Goal: Check status

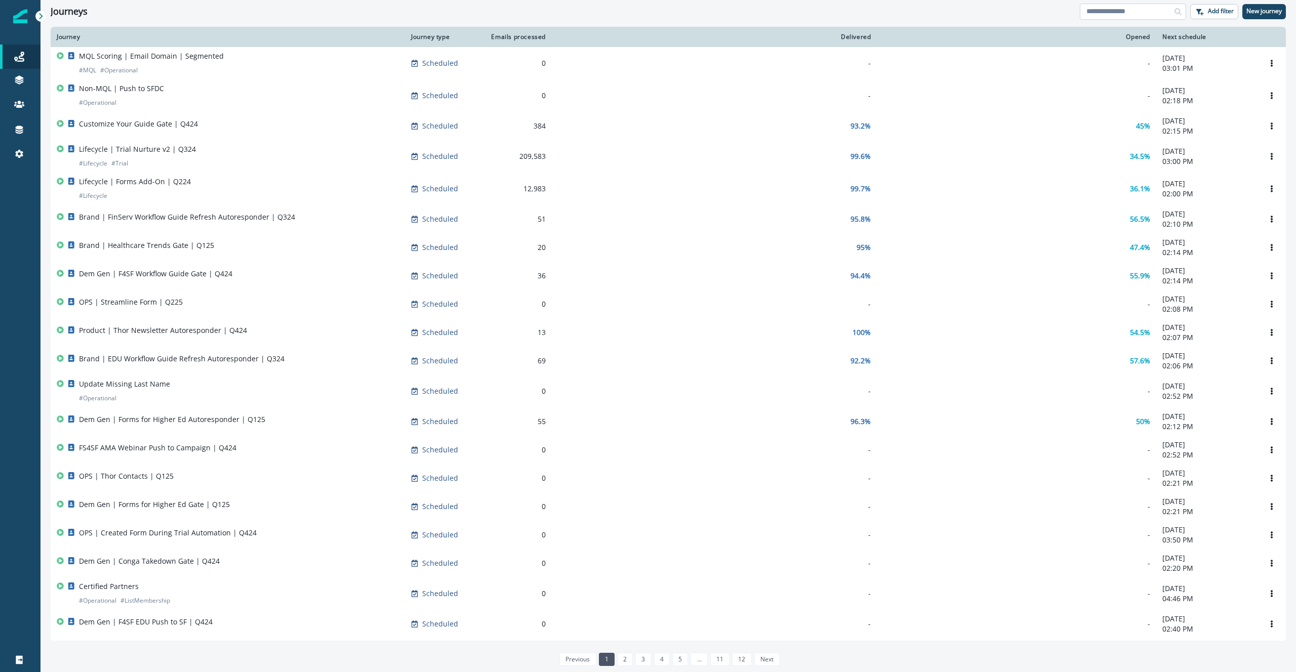
click at [1117, 9] on input at bounding box center [1133, 12] width 106 height 16
type input "*"
type input "***"
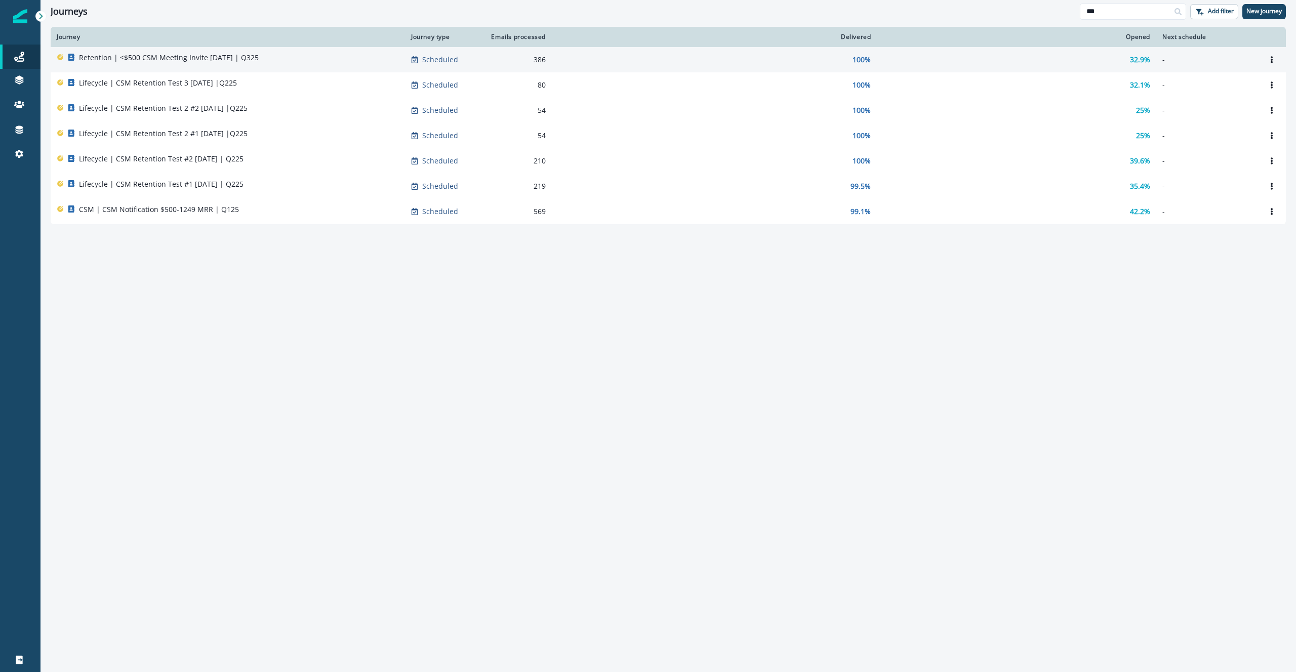
click at [239, 65] on div "Retention | <$500 CSM Meeting Invite [DATE] | Q325" at bounding box center [169, 60] width 180 height 14
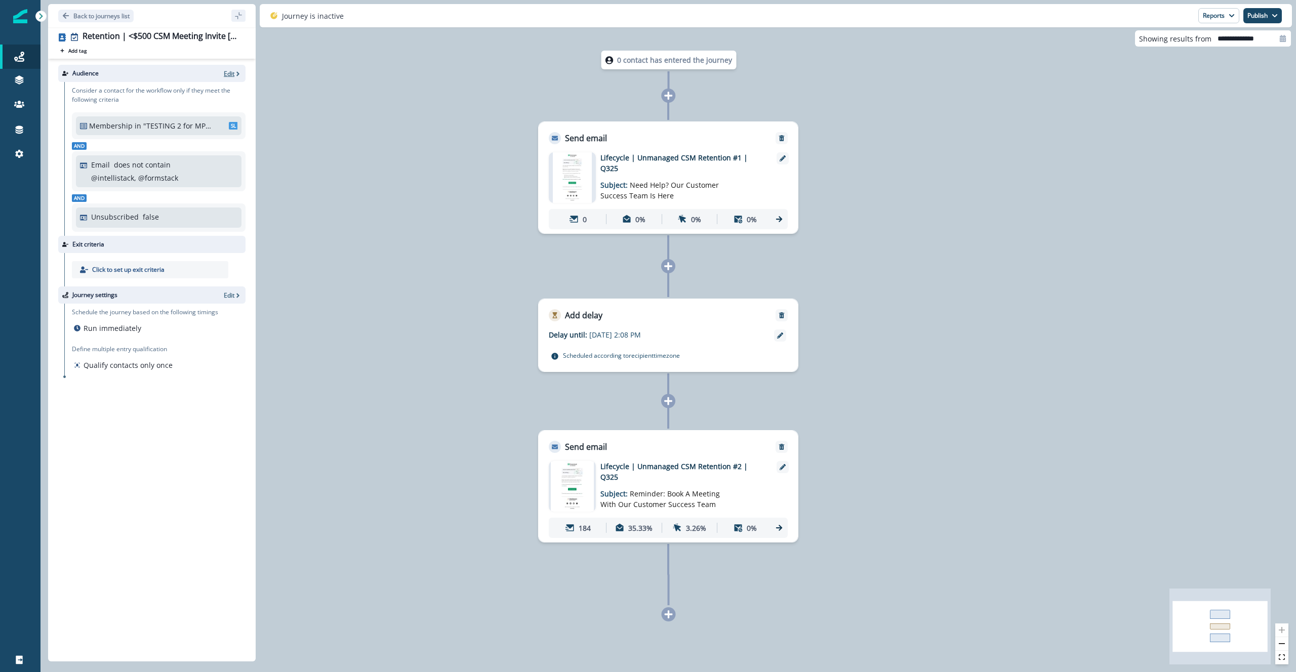
click at [231, 73] on p "Edit" at bounding box center [229, 73] width 11 height 9
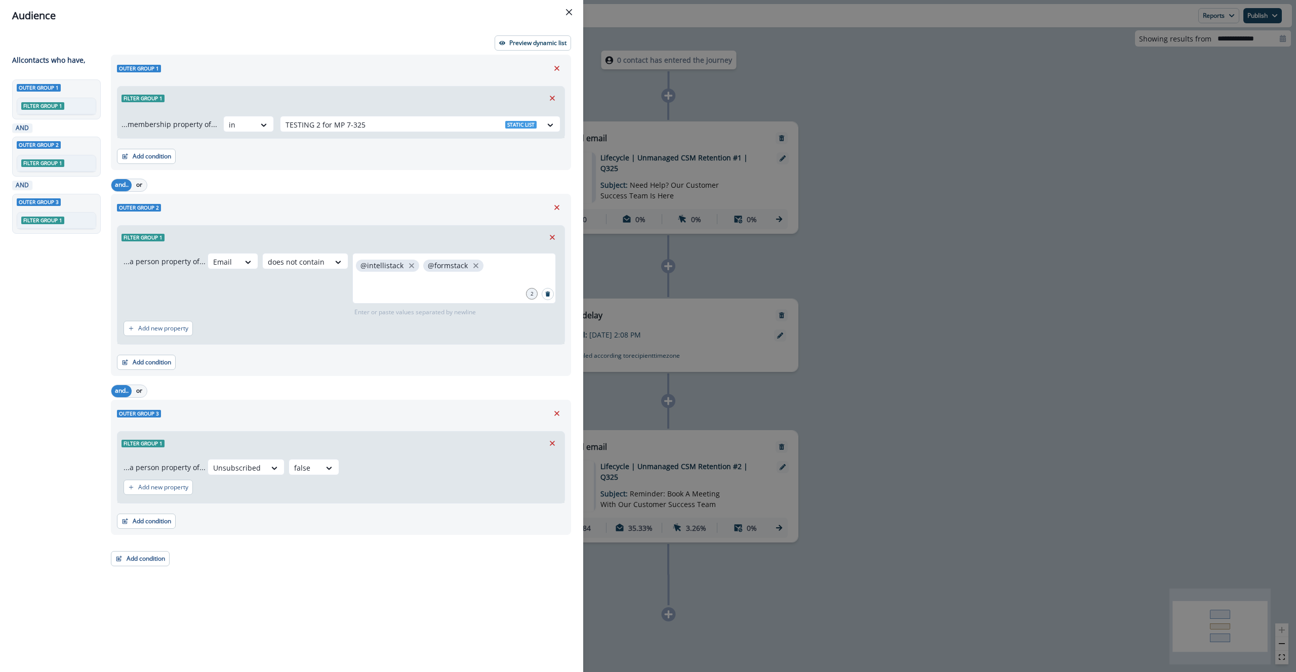
click at [947, 66] on div "Audience Preview dynamic list All contact s who have, Outer group 1 Filter grou…" at bounding box center [648, 336] width 1296 height 672
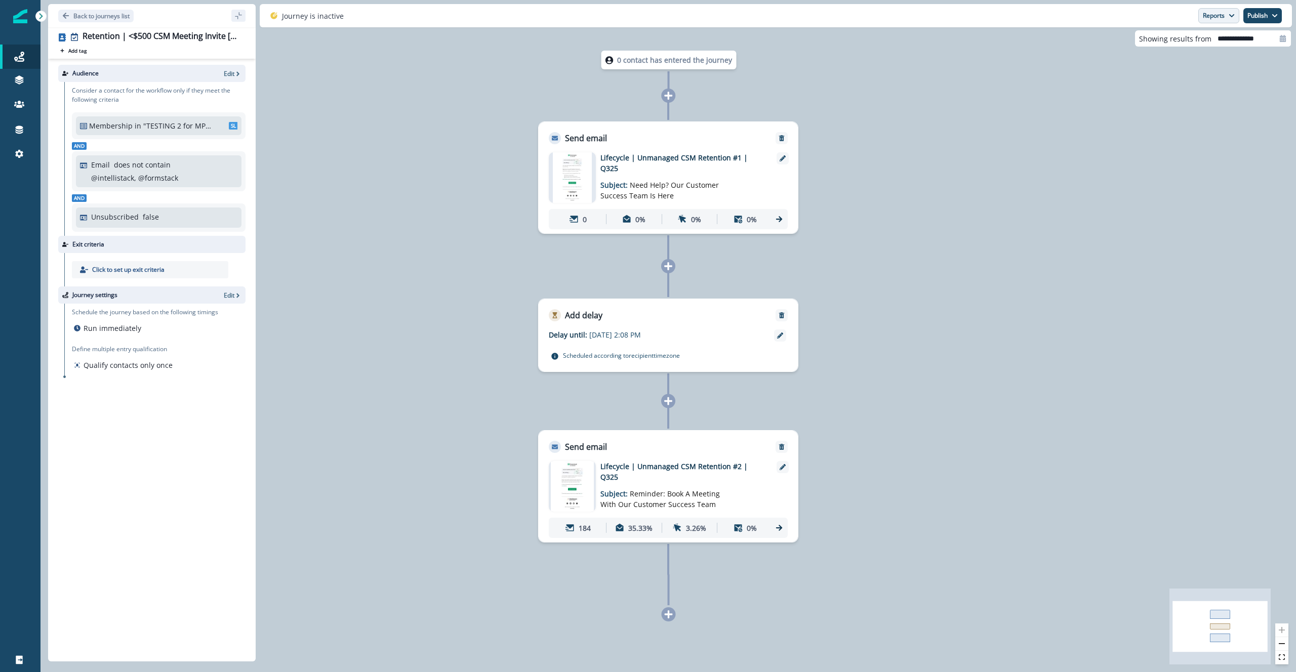
click at [1212, 19] on button "Reports" at bounding box center [1218, 15] width 41 height 15
click at [1208, 45] on button "Email Report" at bounding box center [1181, 41] width 114 height 18
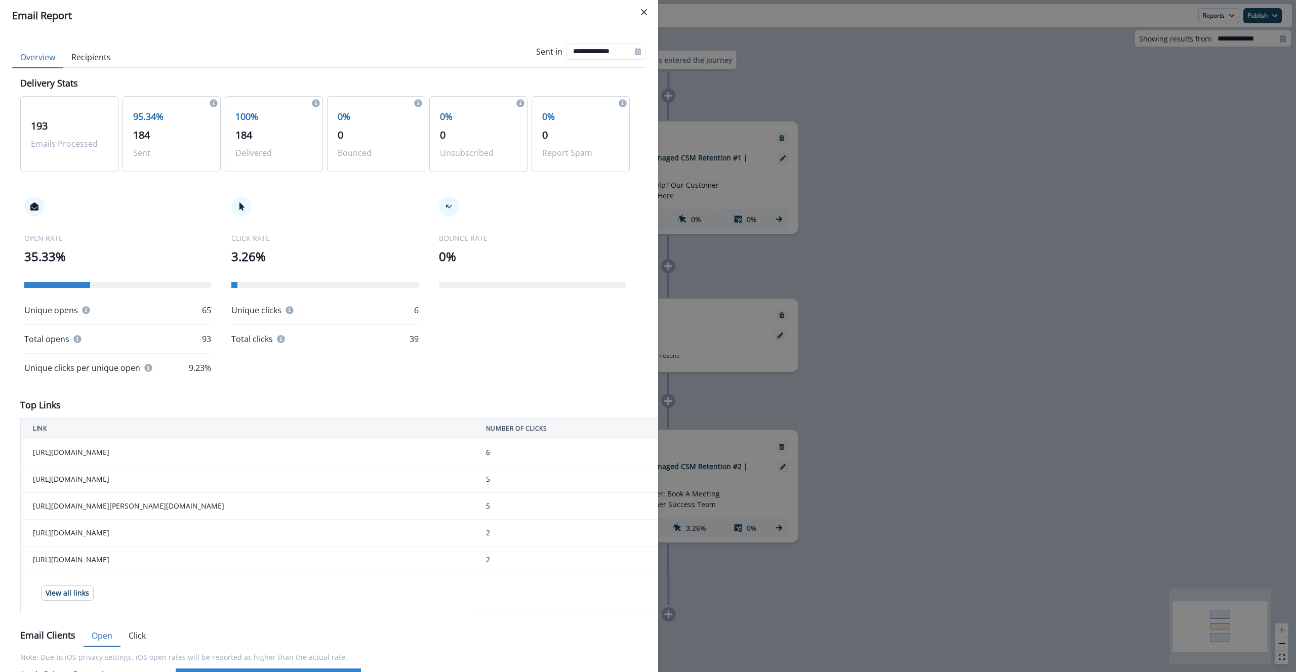
click at [99, 56] on button "Recipients" at bounding box center [91, 57] width 56 height 21
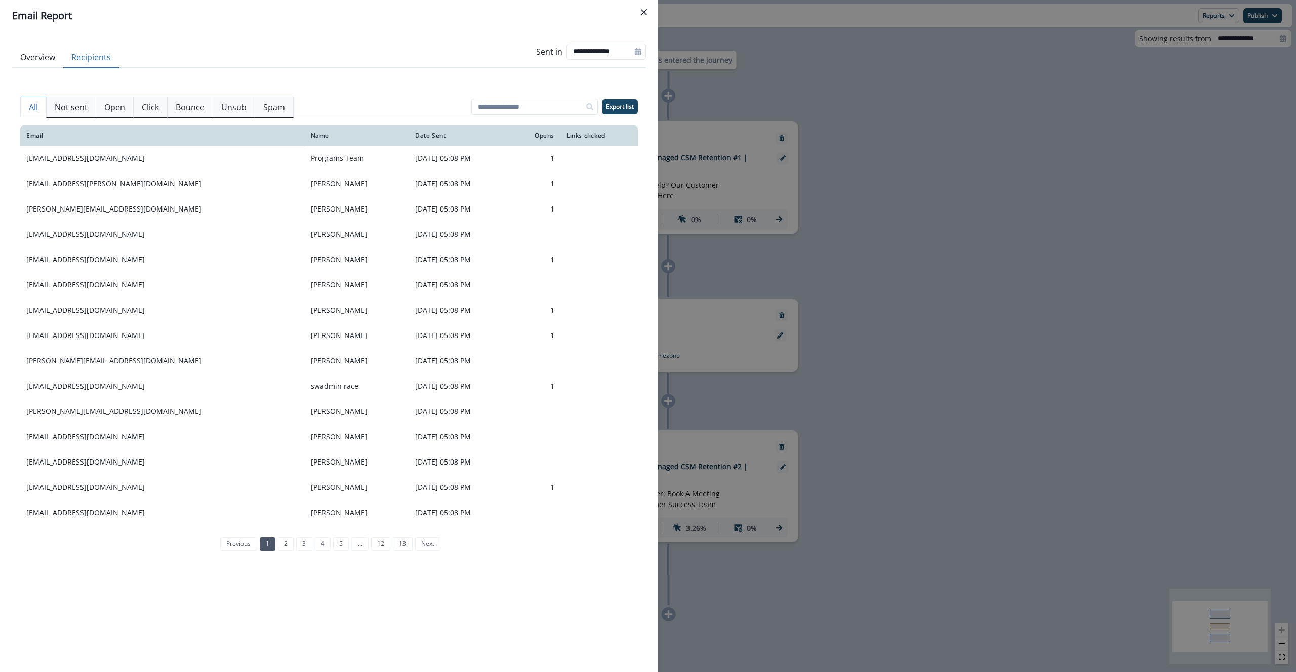
click at [120, 105] on p "Open" at bounding box center [114, 107] width 21 height 12
click at [145, 115] on button "Click" at bounding box center [150, 107] width 34 height 21
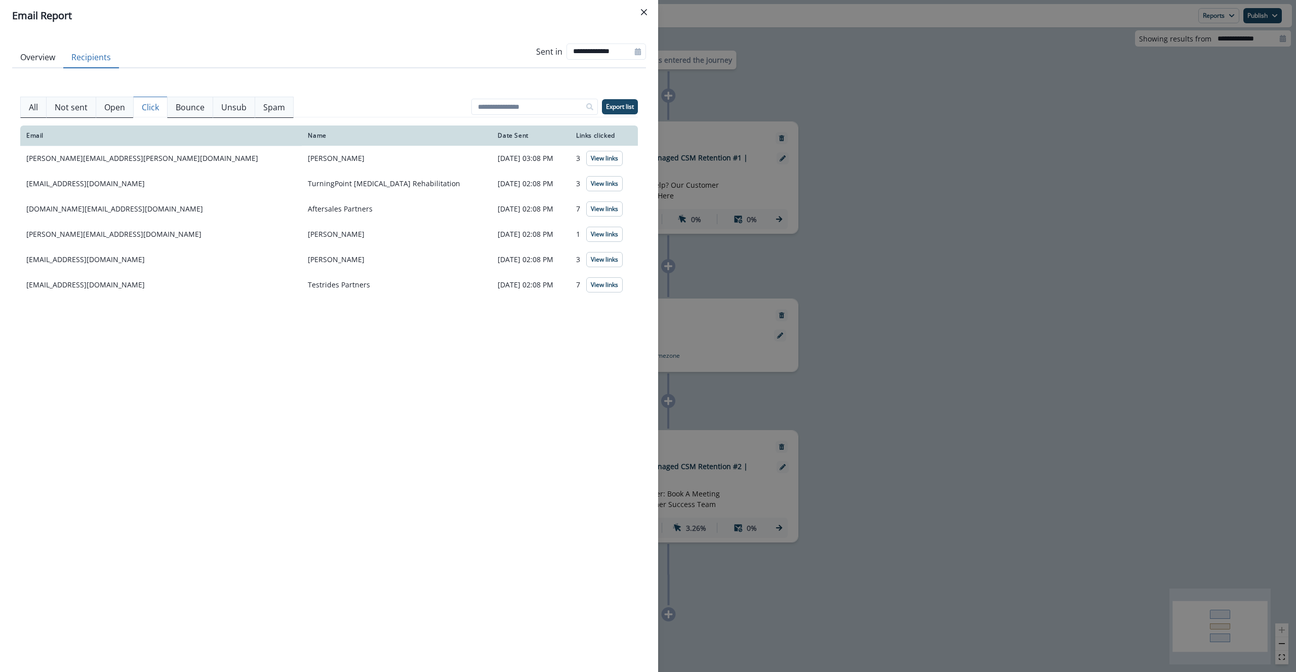
click at [560, 365] on div "Email Name Date Sent Links clicked [PERSON_NAME][EMAIL_ADDRESS][PERSON_NAME][DO…" at bounding box center [329, 389] width 618 height 526
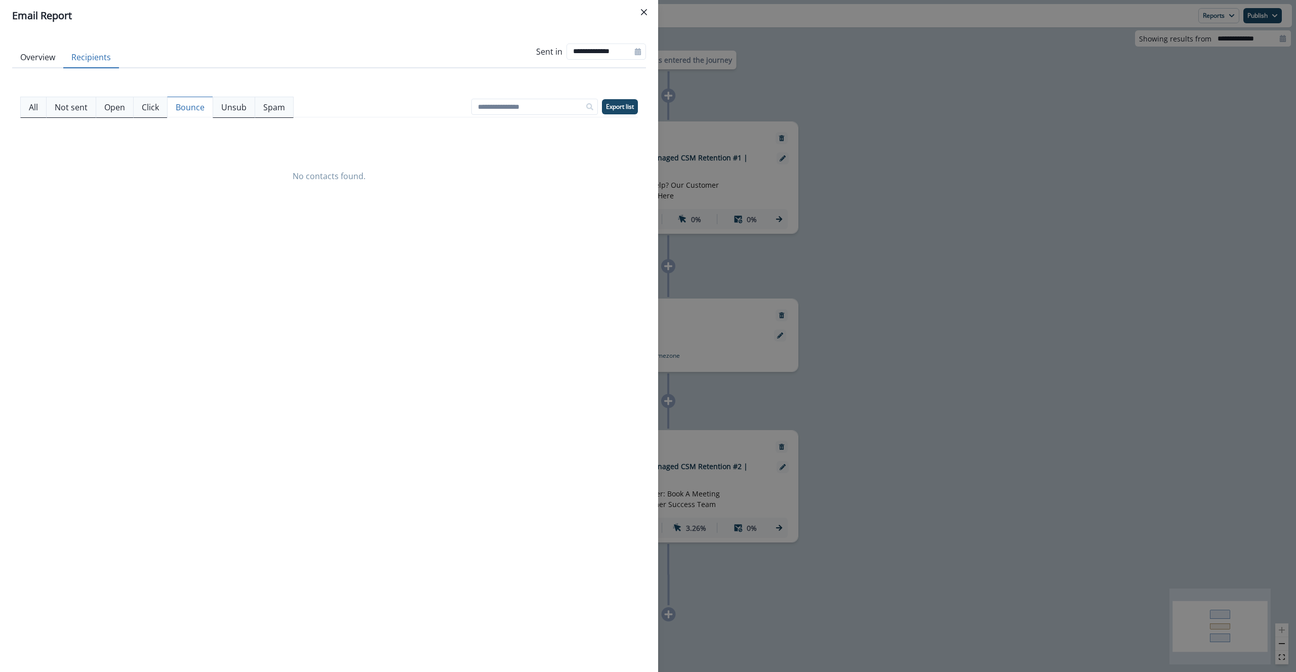
click at [187, 103] on p "Bounce" at bounding box center [190, 107] width 29 height 12
click at [234, 106] on p "Unsub" at bounding box center [233, 107] width 25 height 12
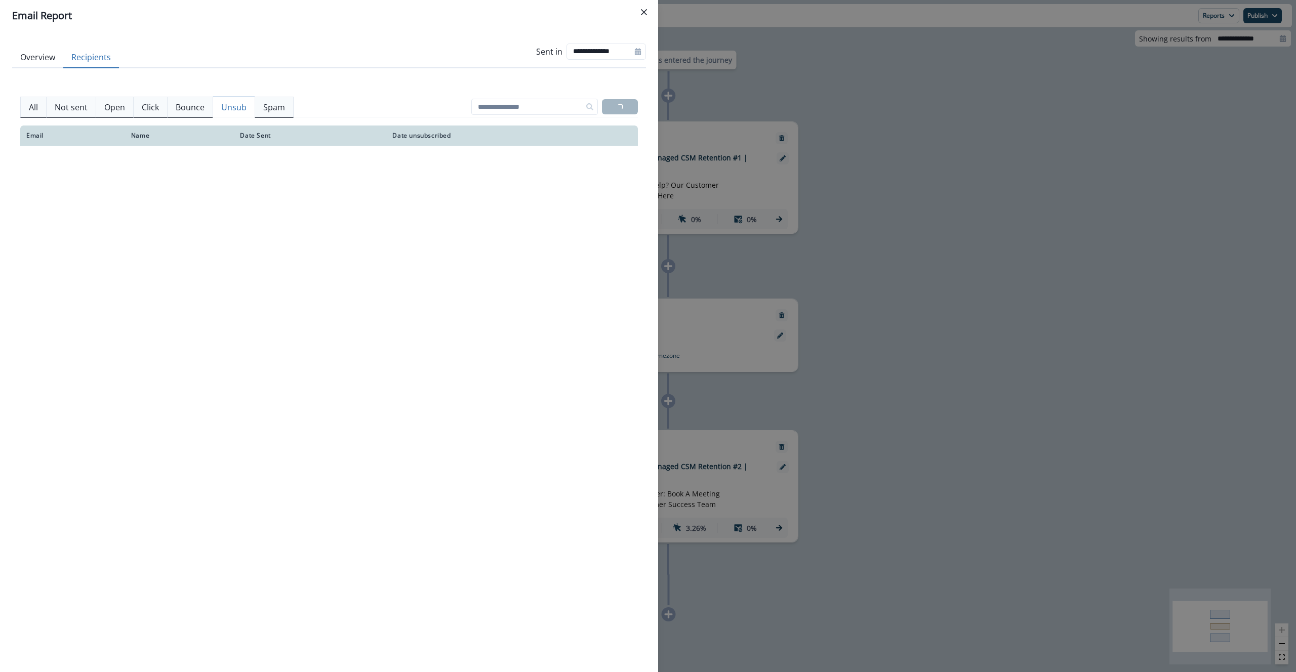
click at [282, 105] on p "Spam" at bounding box center [274, 107] width 22 height 12
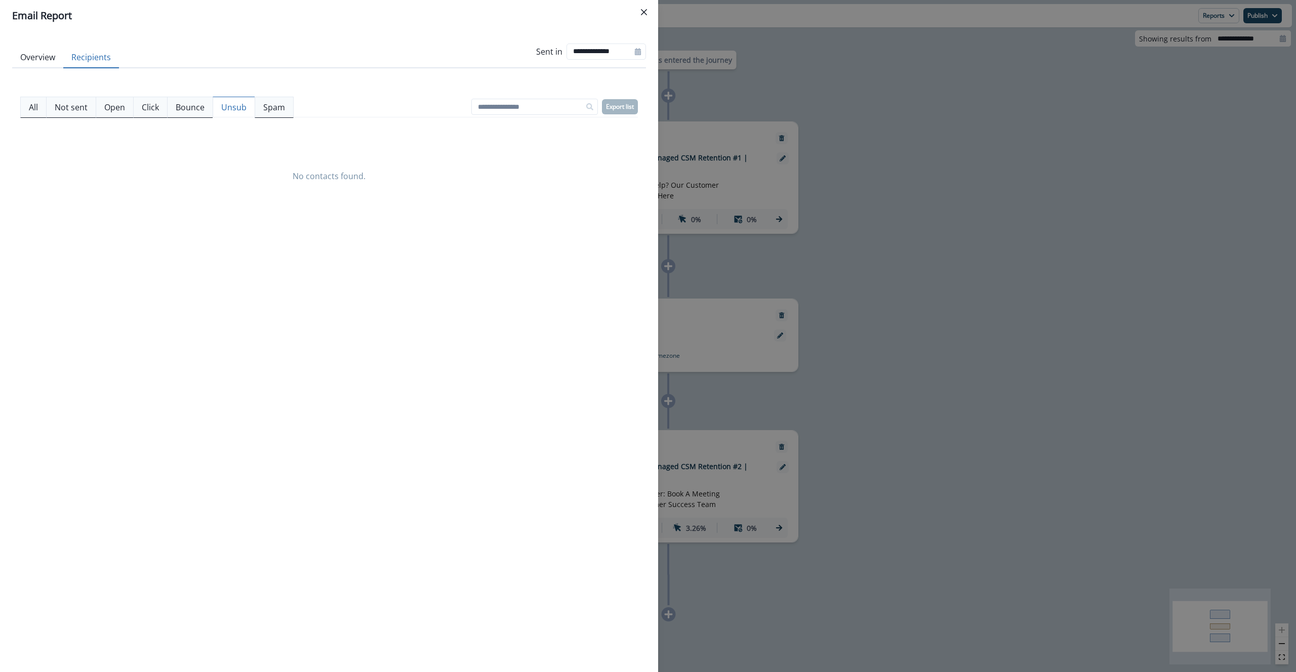
click at [225, 110] on p "Unsub" at bounding box center [233, 107] width 25 height 12
click at [1062, 411] on div "**********" at bounding box center [648, 336] width 1296 height 672
